Goal: Find contact information: Find contact information

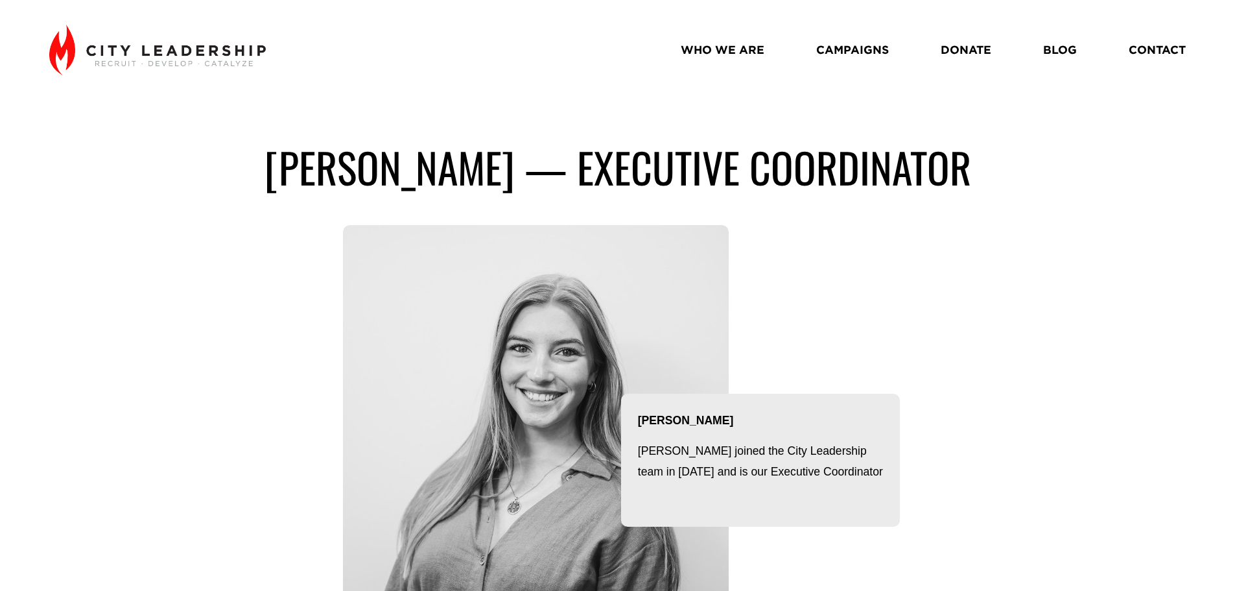
click at [751, 51] on link "WHO WE ARE" at bounding box center [723, 49] width 84 height 23
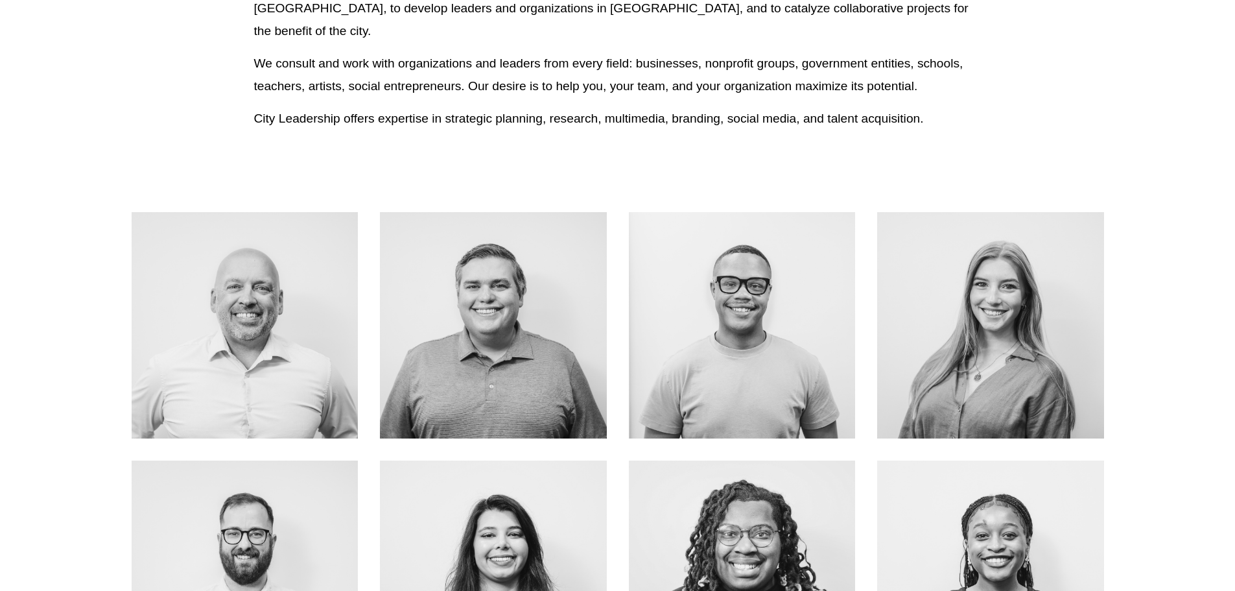
scroll to position [480, 0]
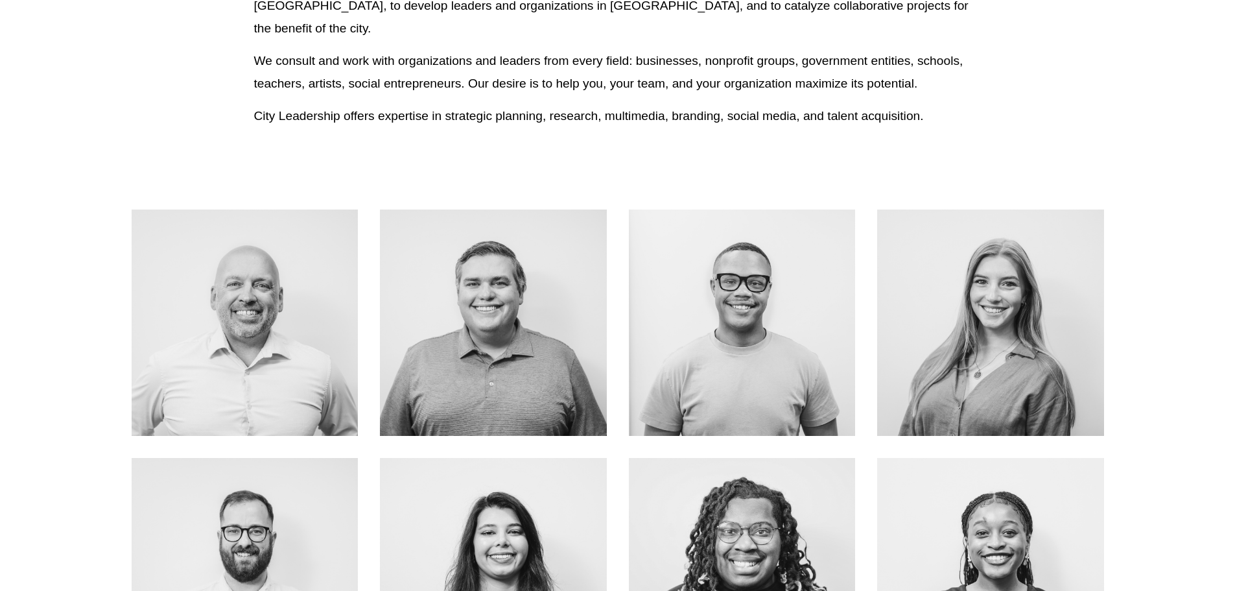
click at [288, 302] on div at bounding box center [245, 322] width 227 height 227
click at [276, 334] on link "About Me" at bounding box center [244, 351] width 103 height 34
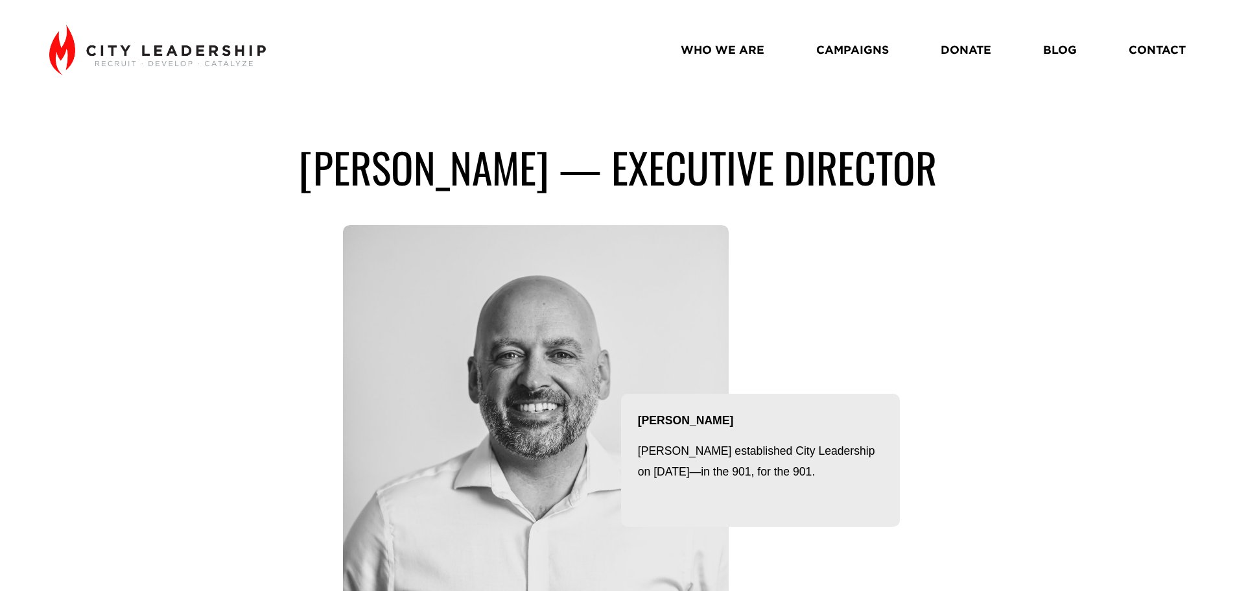
drag, startPoint x: 1234, startPoint y: 96, endPoint x: 1217, endPoint y: 198, distance: 103.2
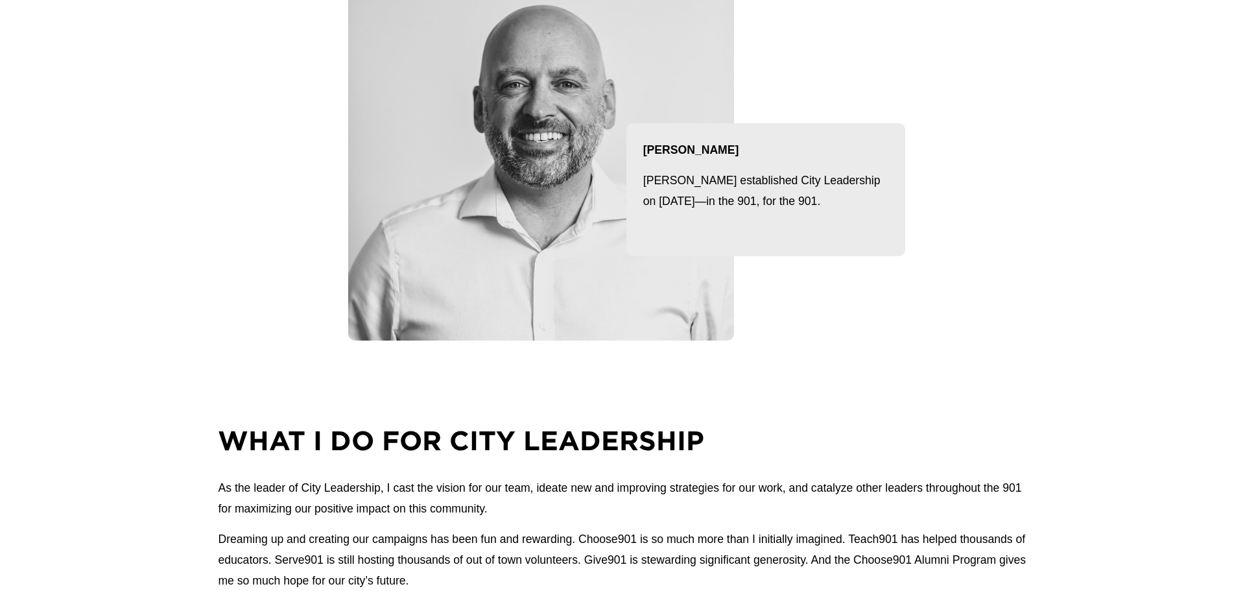
scroll to position [284, 0]
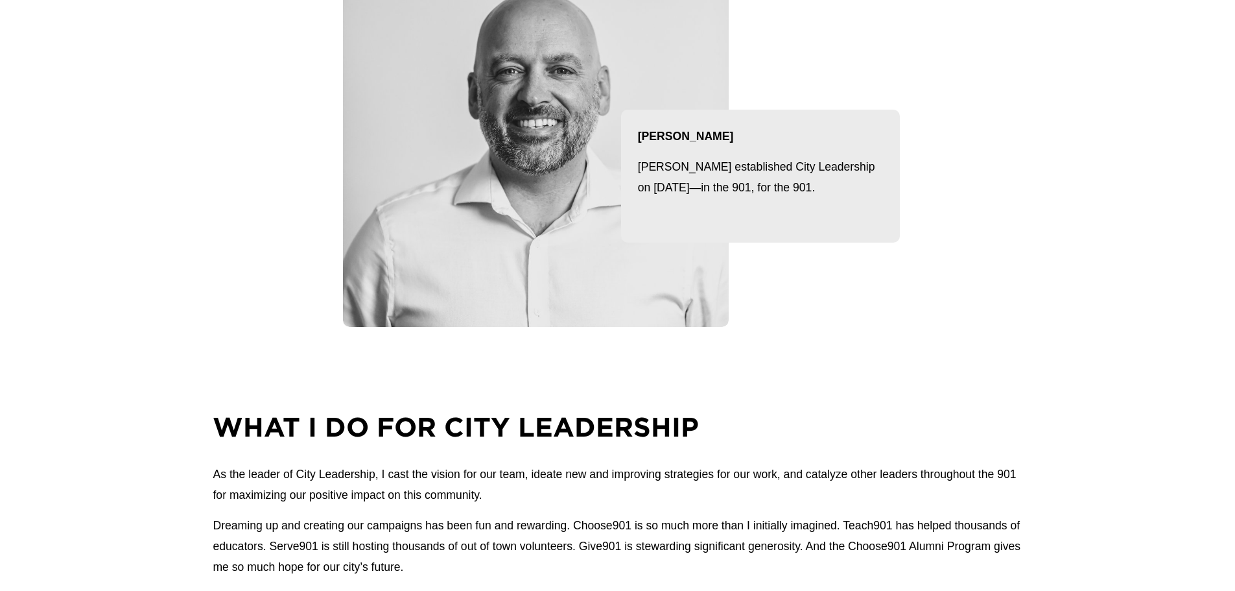
click at [589, 307] on div at bounding box center [536, 134] width 386 height 386
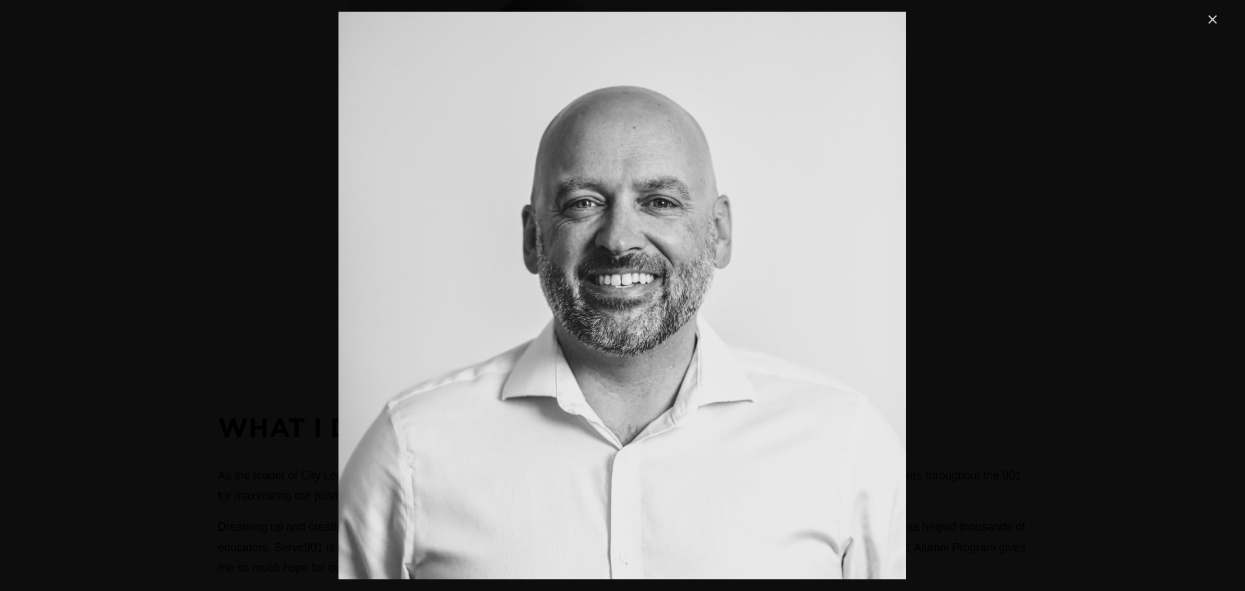
click at [1210, 23] on link "Close" at bounding box center [1212, 20] width 16 height 16
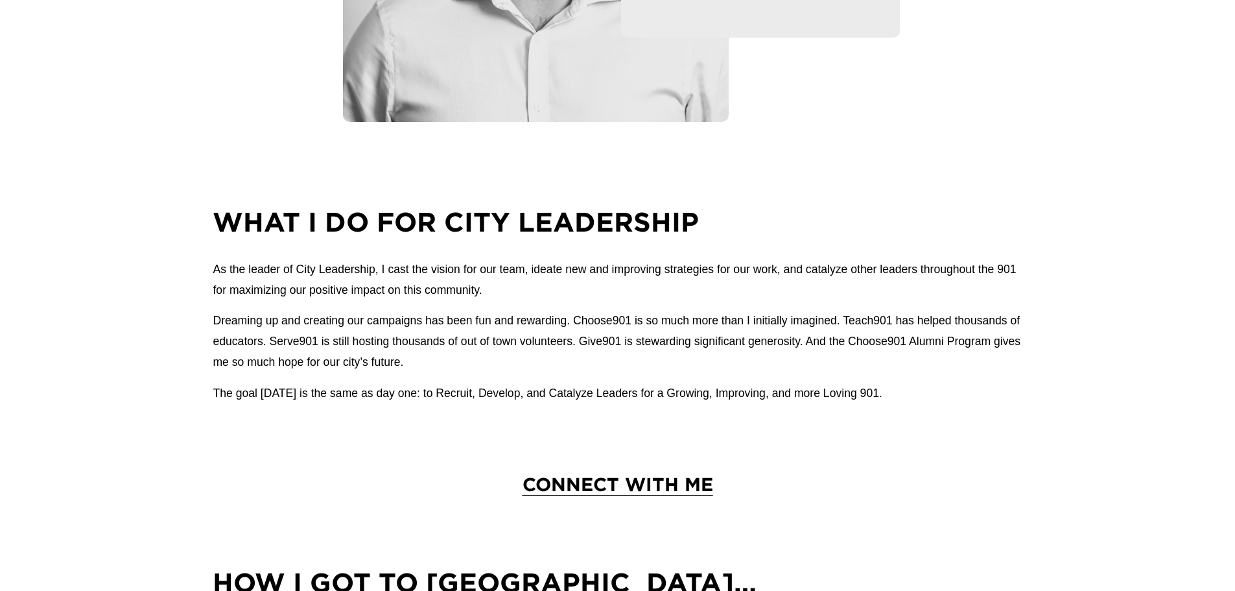
scroll to position [495, 0]
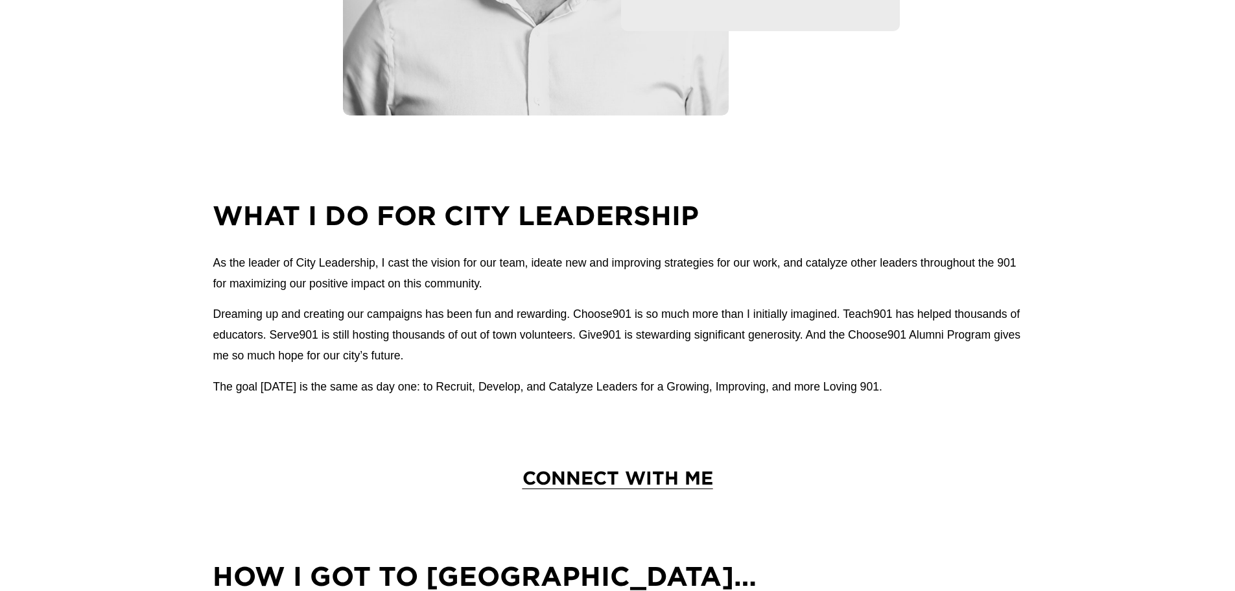
click at [631, 483] on span "CONNECT WITH ME" at bounding box center [617, 477] width 191 height 21
